Goal: Task Accomplishment & Management: Manage account settings

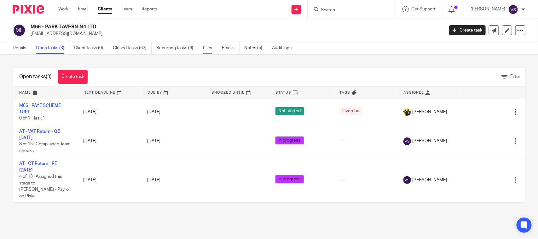
drag, startPoint x: 322, startPoint y: 65, endPoint x: 218, endPoint y: 46, distance: 105.4
click at [322, 65] on div "Open tasks (3) Create task Filter Name Next Deadline Due By Snoozed Until Statu…" at bounding box center [269, 135] width 538 height 161
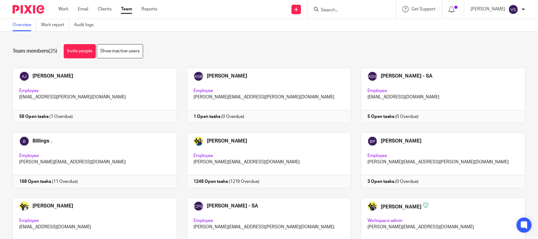
scroll to position [388, 0]
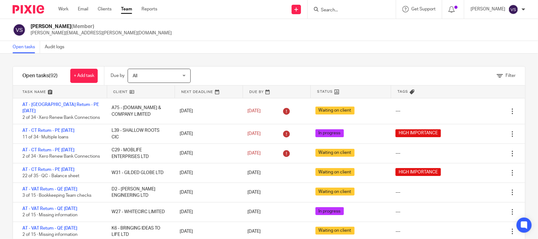
click at [341, 9] on input "Search" at bounding box center [348, 11] width 57 height 6
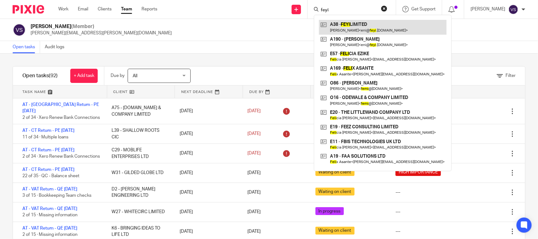
type input "feyi"
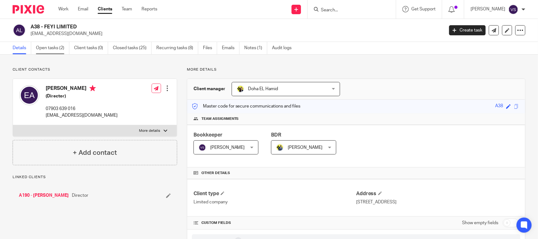
click at [51, 45] on link "Open tasks (2)" at bounding box center [52, 48] width 33 height 12
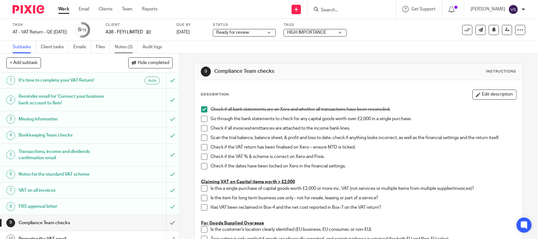
click at [120, 49] on link "Notes (2)" at bounding box center [126, 47] width 23 height 12
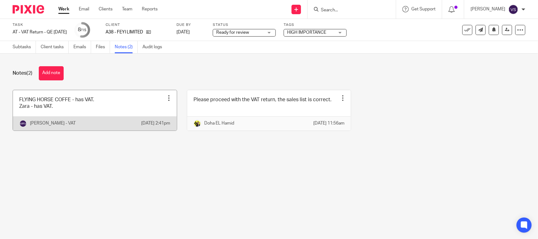
click at [118, 113] on link at bounding box center [95, 110] width 164 height 40
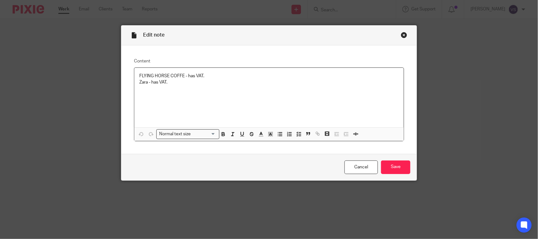
click at [227, 79] on p "Zara - has VAT." at bounding box center [268, 82] width 259 height 6
click at [227, 77] on p "FLYING HORSE COFFE - has VAT." at bounding box center [268, 76] width 259 height 6
click at [404, 169] on input "Save" at bounding box center [395, 167] width 29 height 14
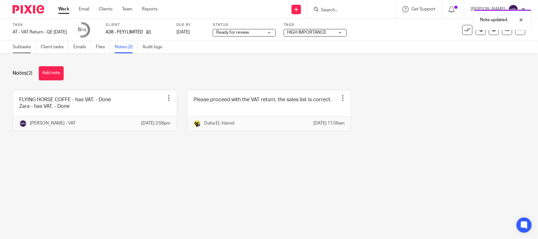
click at [23, 47] on link "Subtasks" at bounding box center [24, 47] width 23 height 12
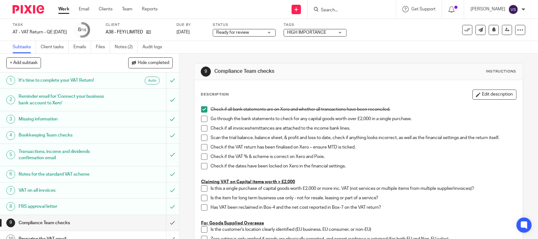
click at [393, 35] on div "Task AT - VAT Return - QE 31-08-2025 Save AT - VAT Return - QE 31-08-2025 8 /15…" at bounding box center [227, 29] width 428 height 15
click at [374, 36] on div "Task AT - VAT Return - QE 31-08-2025 Save AT - VAT Return - QE 31-08-2025 8 /15…" at bounding box center [227, 29] width 428 height 15
click at [505, 29] on icon at bounding box center [507, 29] width 5 height 5
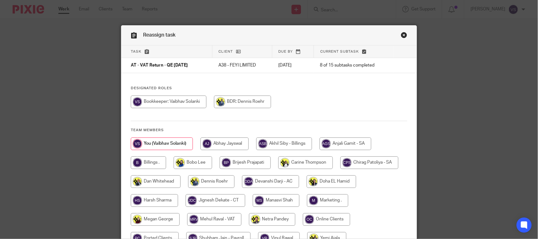
scroll to position [64, 0]
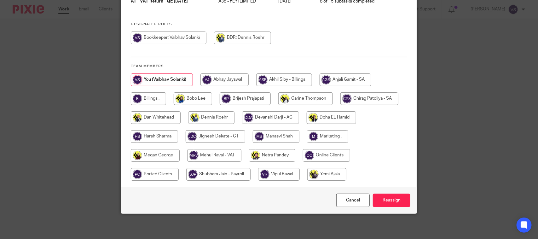
click at [207, 154] on input "radio" at bounding box center [214, 155] width 54 height 13
radio input "true"
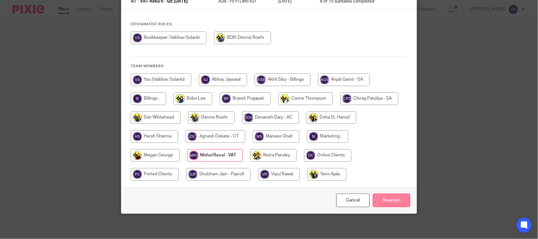
click at [385, 200] on input "Reassign" at bounding box center [392, 201] width 38 height 14
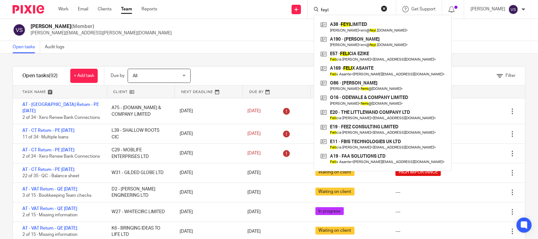
click at [340, 8] on input "feyi" at bounding box center [348, 11] width 57 height 6
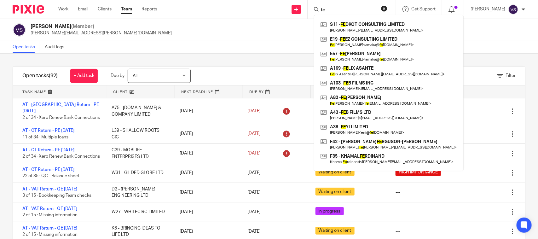
type input "f"
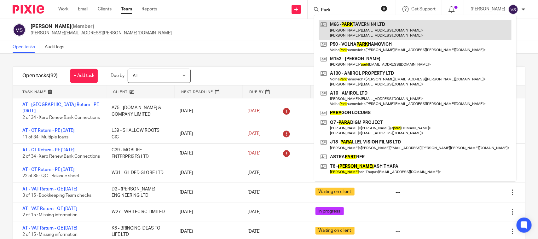
type input "Park"
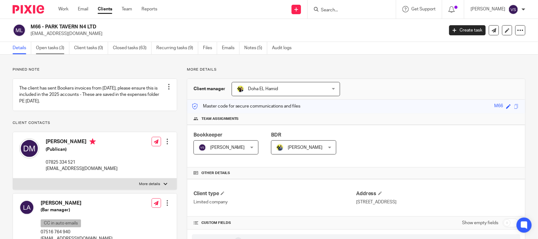
click at [49, 46] on link "Open tasks (3)" at bounding box center [52, 48] width 33 height 12
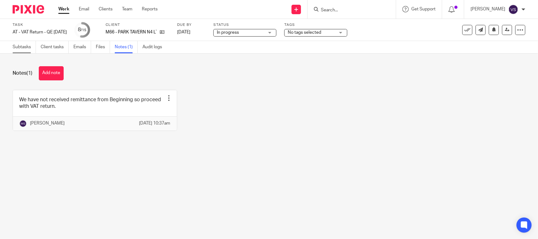
click at [21, 43] on link "Subtasks" at bounding box center [24, 47] width 23 height 12
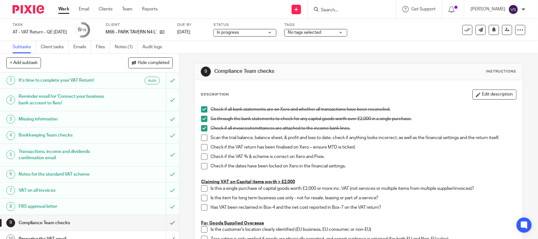
click at [277, 32] on div "In progress In progress" at bounding box center [244, 33] width 63 height 8
click at [236, 109] on p "Check if all bank statements are on Xero and whether all transactions have been…" at bounding box center [364, 109] width 306 height 6
click at [277, 32] on div "In progress In progress" at bounding box center [244, 33] width 63 height 8
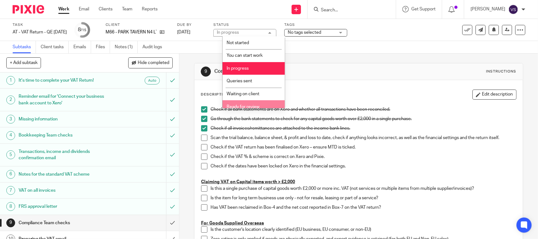
scroll to position [30, 0]
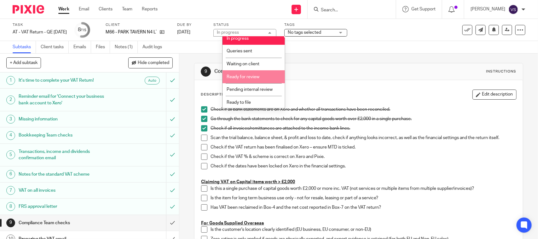
click at [251, 77] on span "Ready for review" at bounding box center [243, 77] width 33 height 4
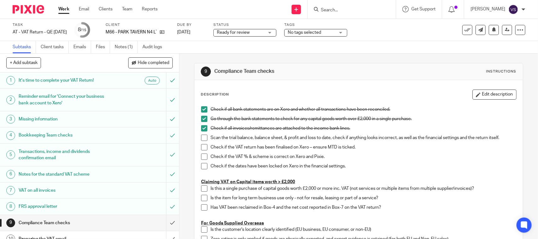
click at [505, 30] on icon at bounding box center [507, 29] width 5 height 5
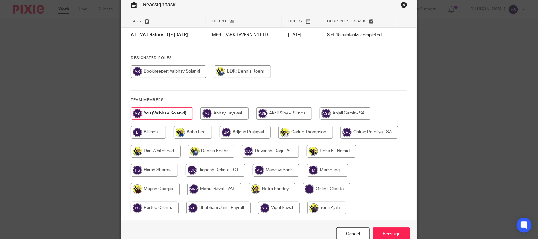
scroll to position [64, 0]
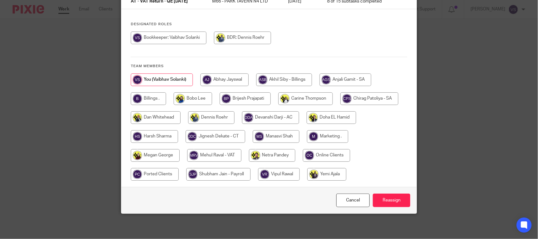
click at [222, 154] on input "radio" at bounding box center [214, 155] width 54 height 13
radio input "true"
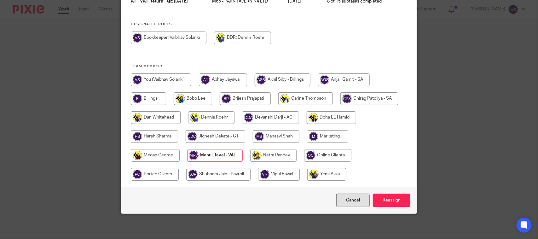
drag, startPoint x: 387, startPoint y: 196, endPoint x: 352, endPoint y: 196, distance: 35.6
click at [387, 196] on input "Reassign" at bounding box center [392, 201] width 38 height 14
